Goal: Information Seeking & Learning: Learn about a topic

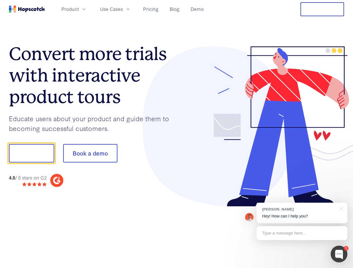
click at [177, 134] on div at bounding box center [261, 126] width 168 height 161
click at [79, 9] on span "Product" at bounding box center [69, 9] width 17 height 7
click at [123, 9] on span "Use Cases" at bounding box center [111, 9] width 23 height 7
click at [322, 9] on button "Free Trial" at bounding box center [322, 9] width 44 height 14
click at [31, 153] on button "Show me!" at bounding box center [31, 153] width 45 height 18
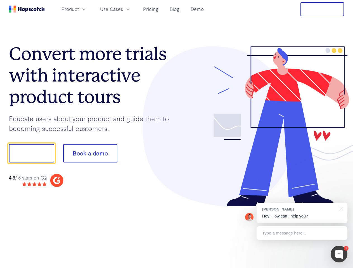
click at [90, 153] on button "Book a demo" at bounding box center [90, 153] width 54 height 18
click at [339, 254] on div at bounding box center [339, 254] width 17 height 17
click at [302, 213] on div "[PERSON_NAME] Hey! How can I help you?" at bounding box center [301, 213] width 91 height 21
click at [340, 208] on div at bounding box center [295, 189] width 105 height 111
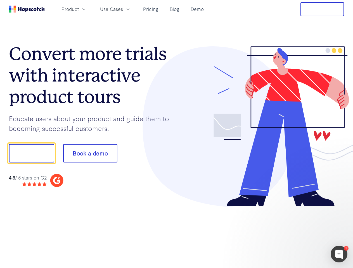
click at [302, 233] on div at bounding box center [295, 189] width 105 height 111
